Goal: Task Accomplishment & Management: Manage account settings

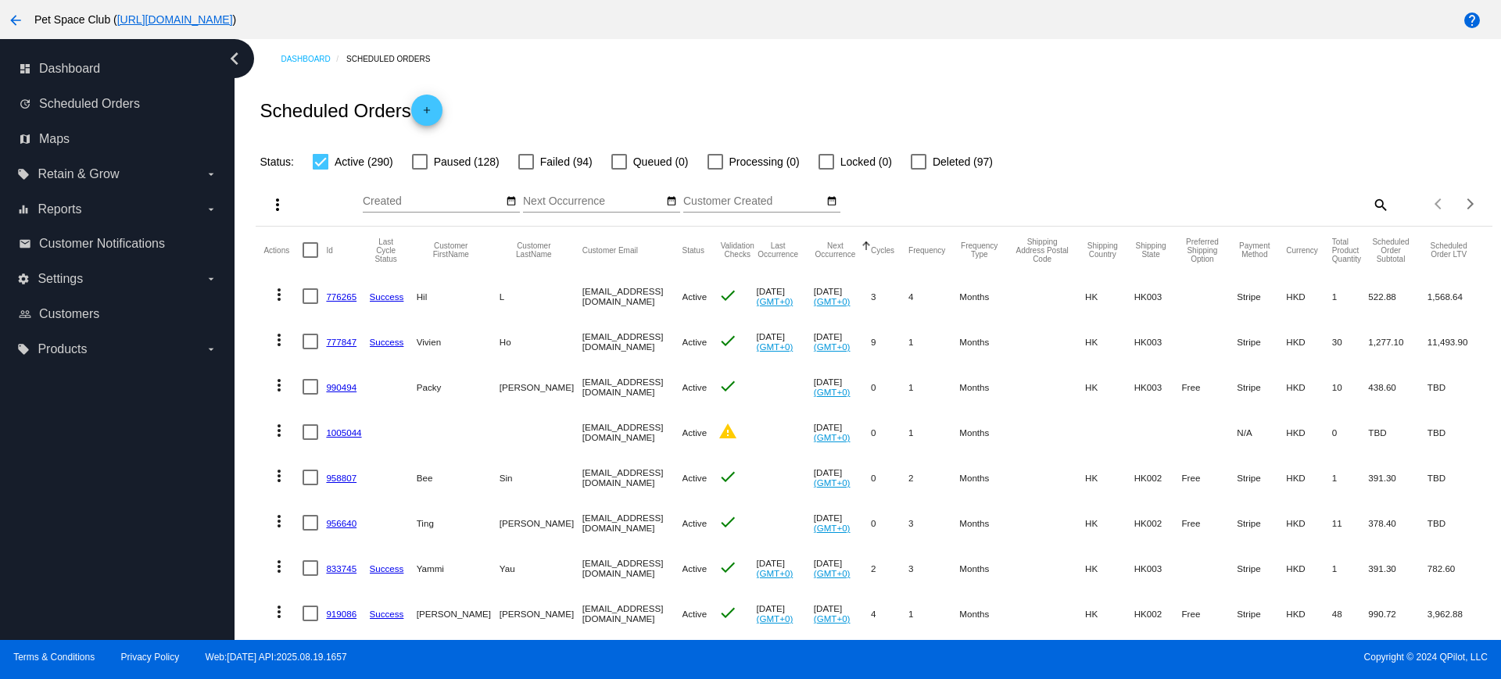
scroll to position [110, 0]
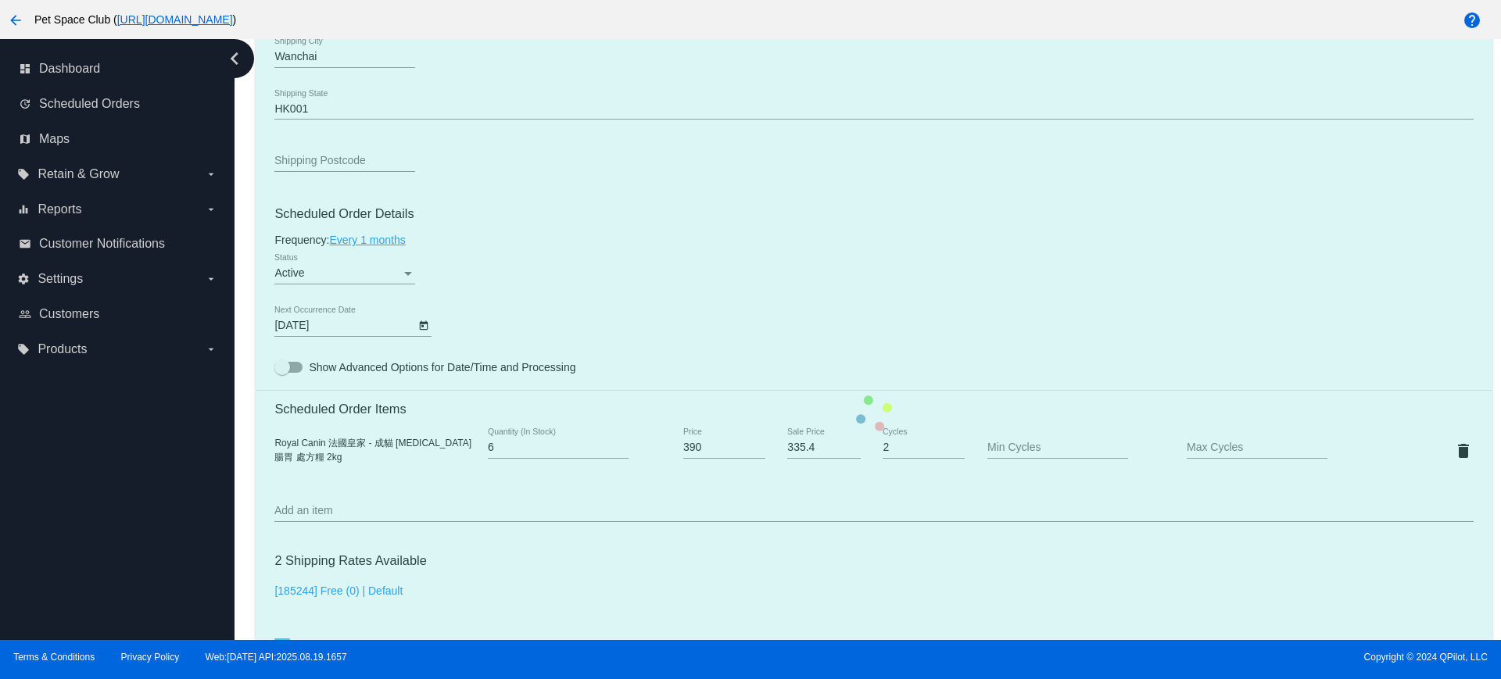
scroll to position [782, 0]
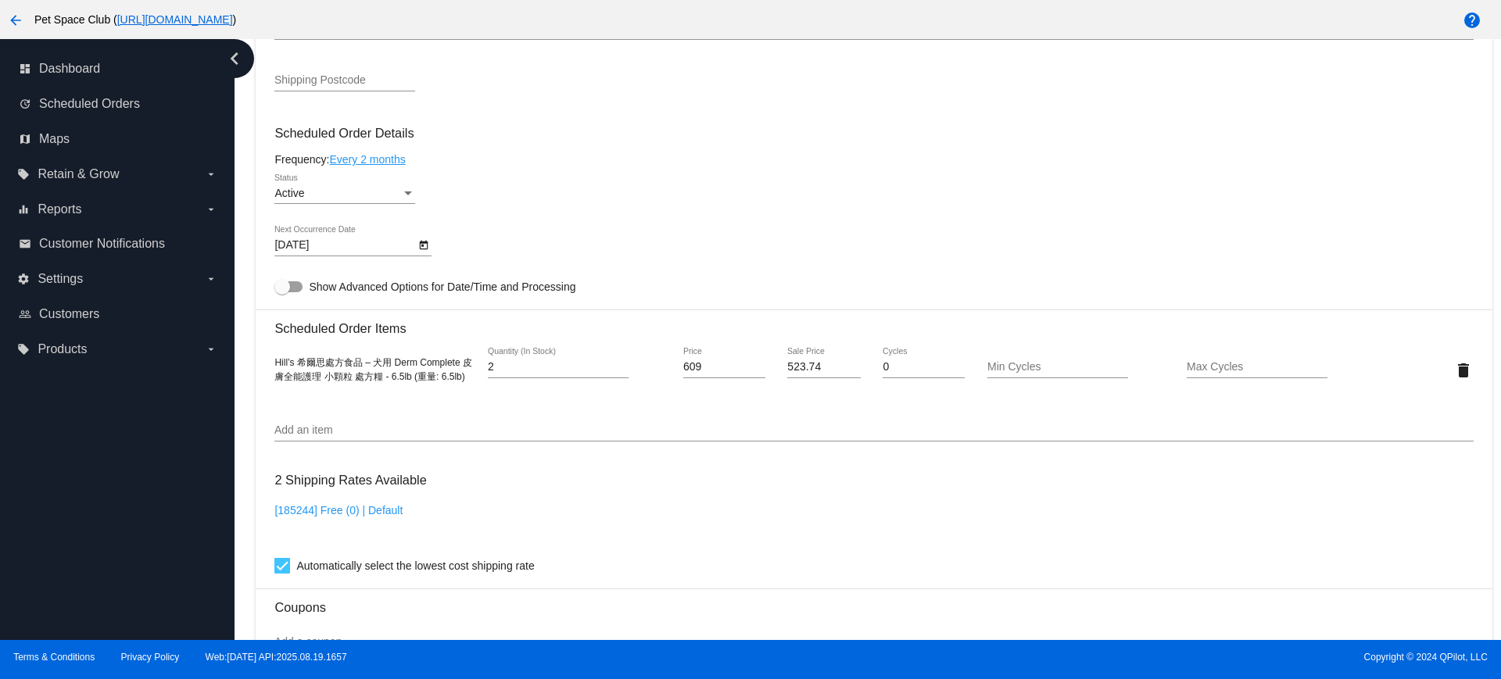
scroll to position [684, 0]
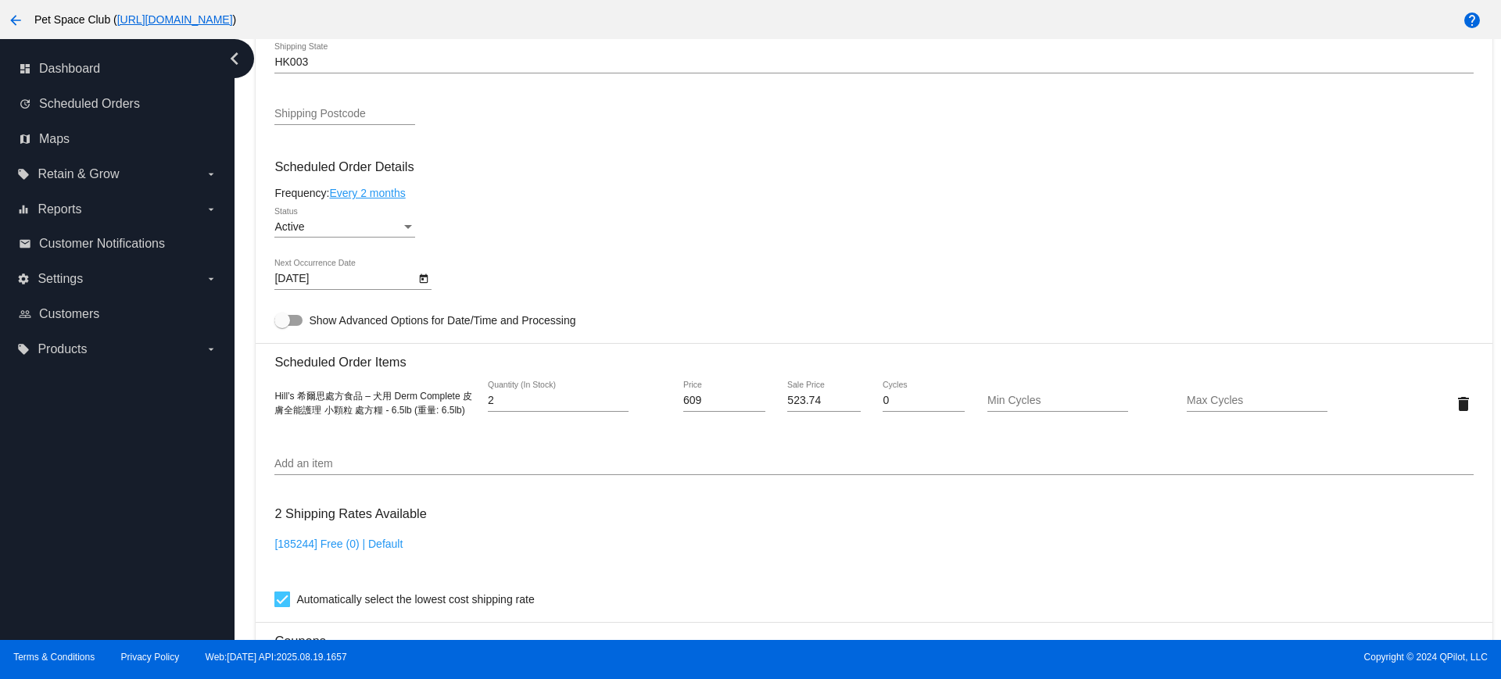
click at [238, 455] on div "Dashboard Scheduled Orders arrow_back Scheduled Order #966923 Active more_vert …" at bounding box center [868, 339] width 1266 height 601
drag, startPoint x: 318, startPoint y: 420, endPoint x: 270, endPoint y: 391, distance: 56.4
click at [270, 391] on mat-card "Customer 5240577: [PERSON_NAME] [PERSON_NAME][EMAIL_ADDRESS][DOMAIN_NAME] Custo…" at bounding box center [874, 367] width 1236 height 1563
copy span "Hill’s 希爾思處方食品 – 犬用 Derm Complete 皮膚全能護理 小顆粒 處方糧 - 6.5lb (重量: 6.5lb)"
drag, startPoint x: 708, startPoint y: 404, endPoint x: 679, endPoint y: 403, distance: 29.0
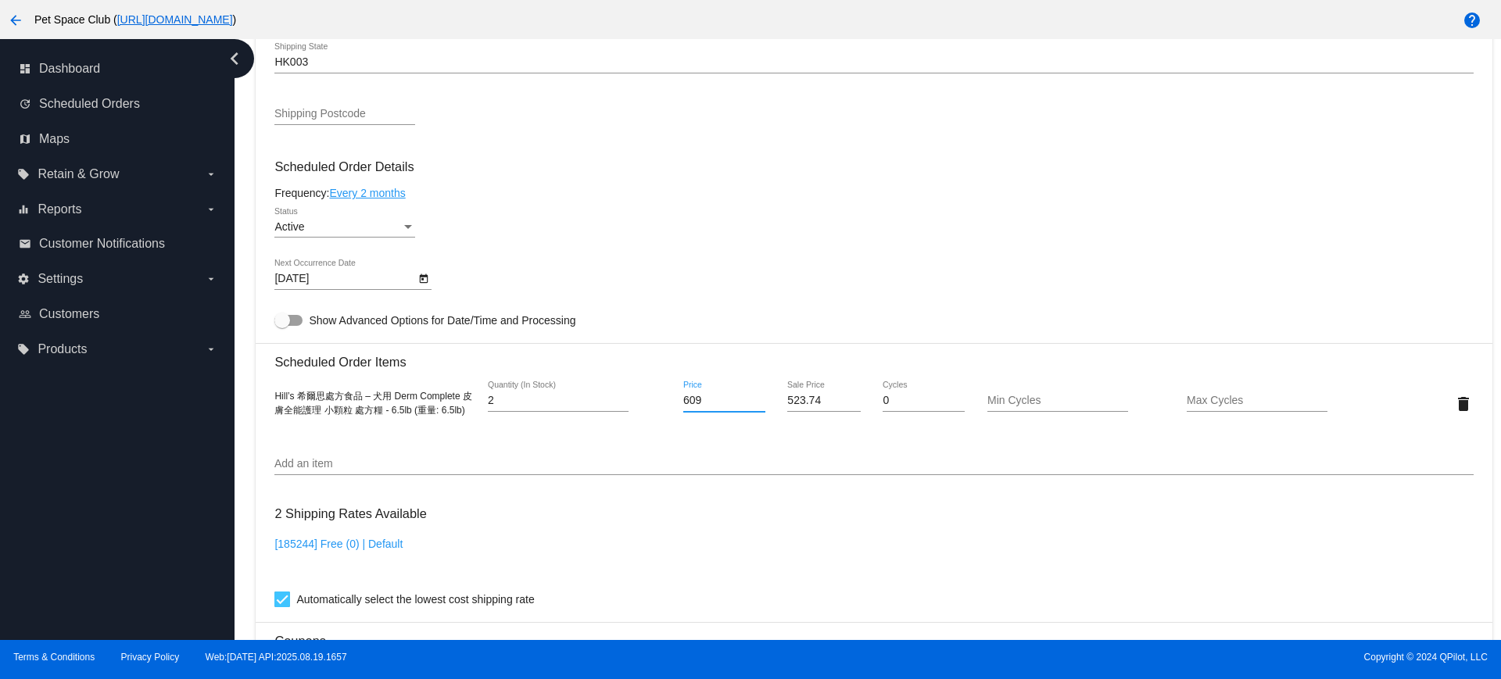
click at [683, 403] on input "609" at bounding box center [724, 401] width 82 height 13
type input "634"
click at [816, 435] on mat-card "Customer 5240577: [PERSON_NAME] [PERSON_NAME][EMAIL_ADDRESS][DOMAIN_NAME] Custo…" at bounding box center [874, 367] width 1236 height 1563
drag, startPoint x: 826, startPoint y: 404, endPoint x: 754, endPoint y: 399, distance: 72.1
click at [754, 399] on div "Hill’s 希爾思處方食品 – 犬用 Derm Complete 皮膚全能護理 小顆粒 處方糧 - 6.5lb (重量: 6.5lb) 2 Quantity…" at bounding box center [873, 403] width 1198 height 45
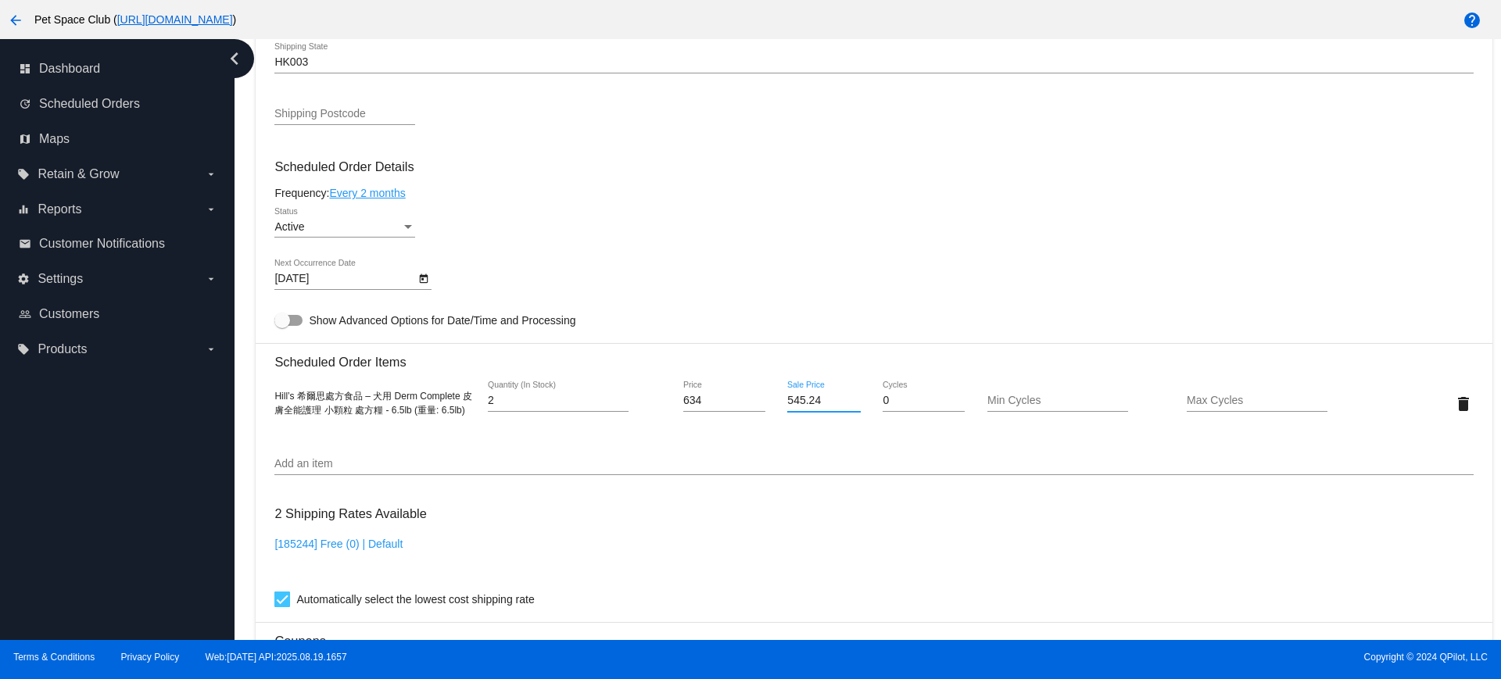
type input "545.24"
click at [757, 439] on mat-card "Customer 5240577: [PERSON_NAME] [PERSON_NAME][EMAIL_ADDRESS][DOMAIN_NAME] Custo…" at bounding box center [874, 367] width 1236 height 1563
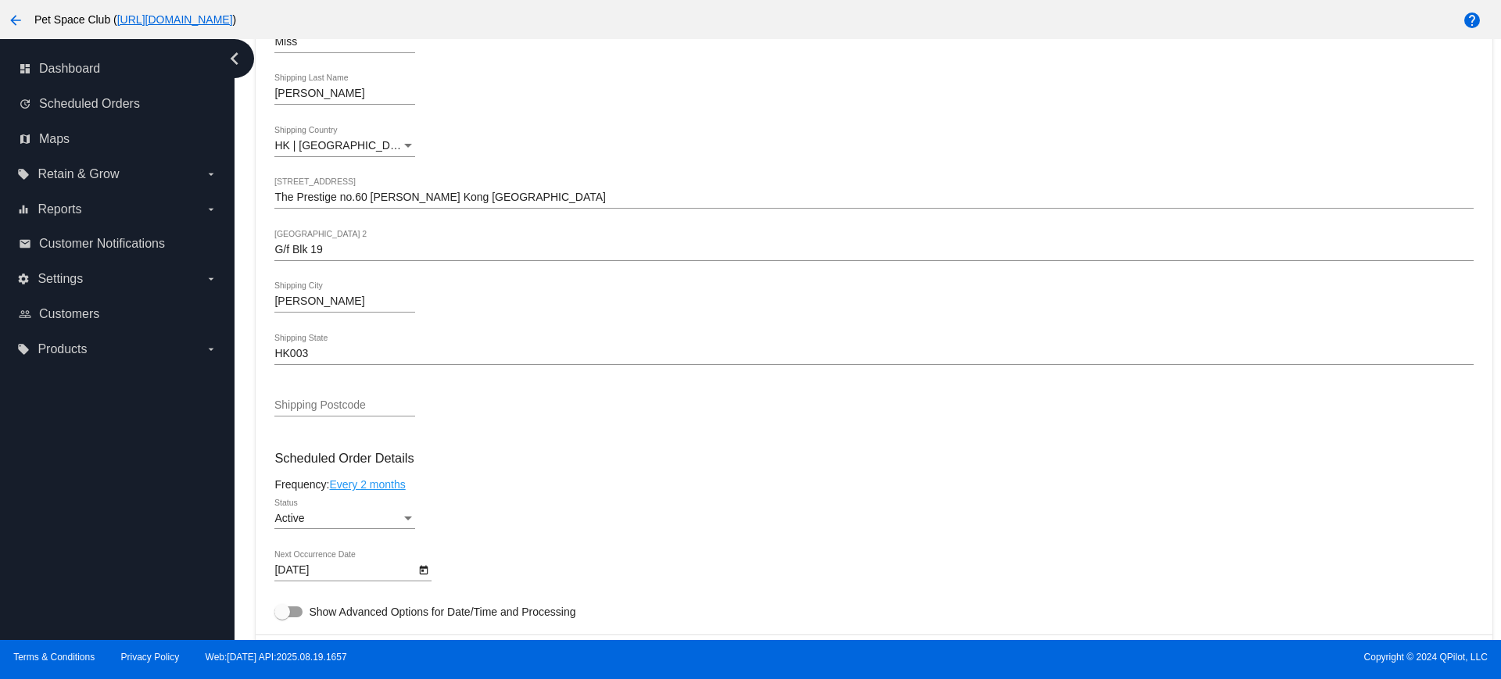
scroll to position [586, 0]
